Goal: Navigation & Orientation: Find specific page/section

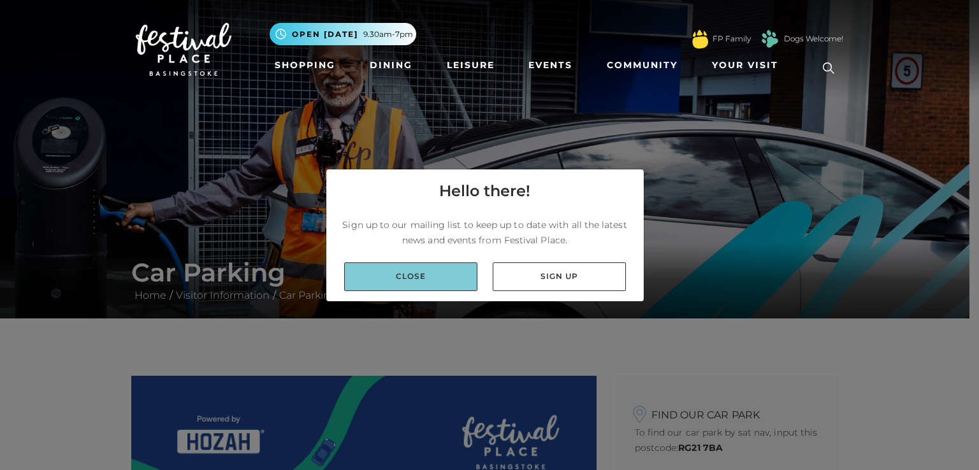
click at [421, 284] on link "Close" at bounding box center [410, 277] width 133 height 29
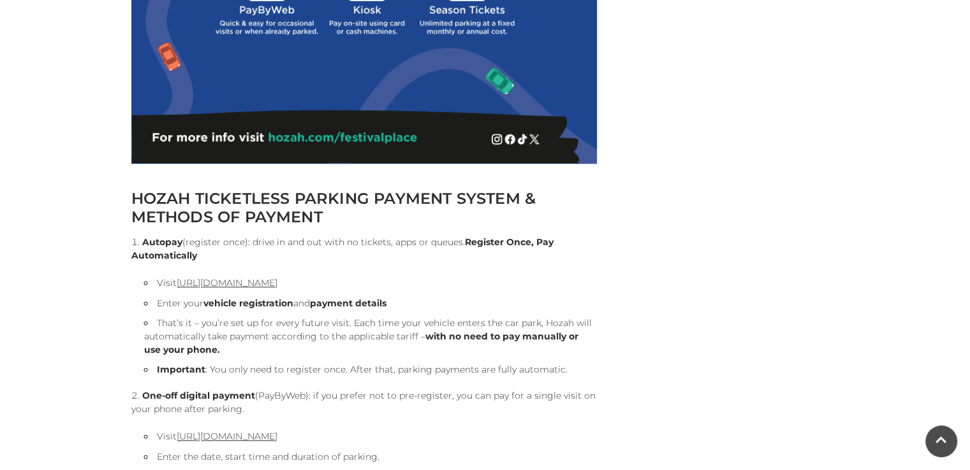
scroll to position [1190, 0]
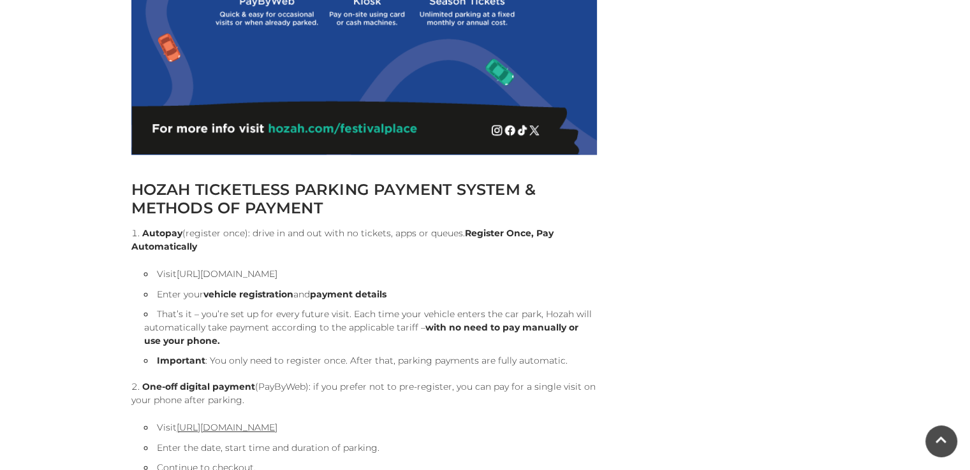
click at [274, 268] on link "[URL][DOMAIN_NAME]" at bounding box center [227, 273] width 101 height 11
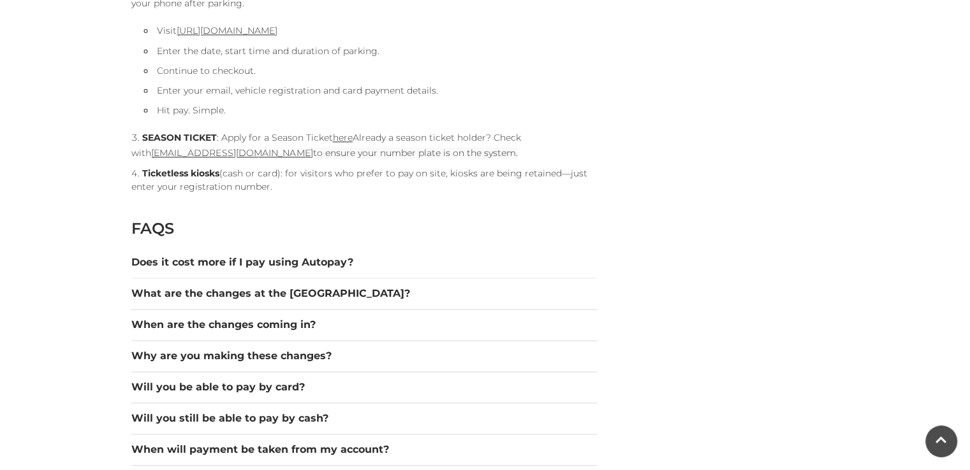
scroll to position [1596, 0]
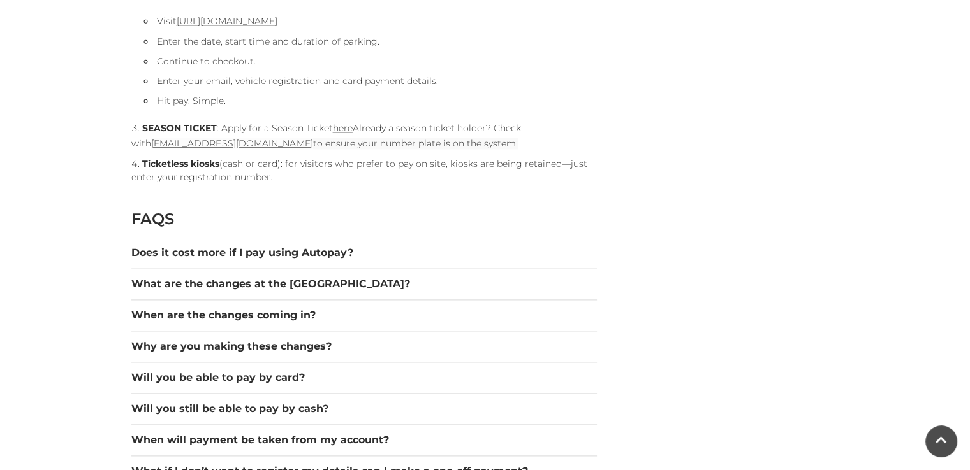
click at [967, 208] on div "Car Parking Home / Visitor Information / Car Parking HOZAH TICKETLESS PARKING P…" at bounding box center [485, 257] width 970 height 3706
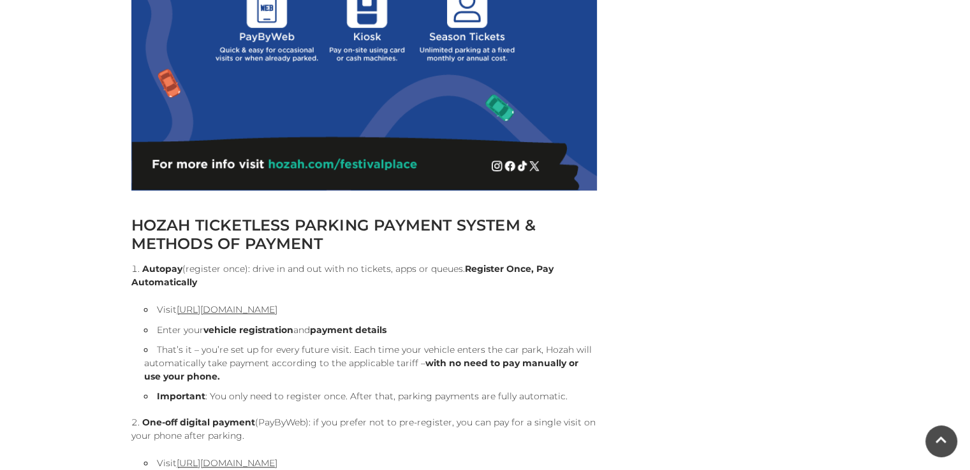
scroll to position [1163, 0]
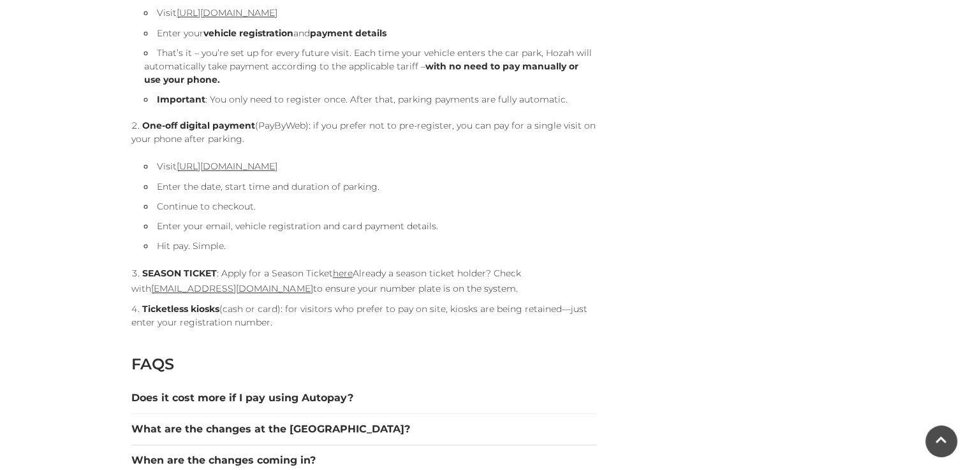
scroll to position [1469, 0]
